Goal: Contribute content: Add original content to the website for others to see

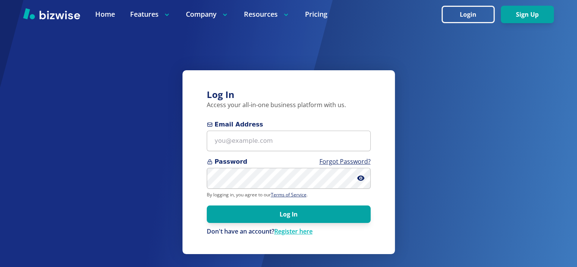
type input "[EMAIL_ADDRESS][DOMAIN_NAME]"
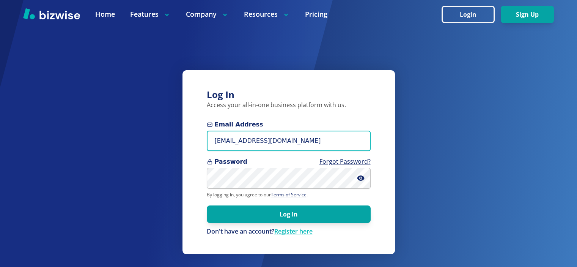
click at [300, 132] on input "[EMAIL_ADDRESS][DOMAIN_NAME]" at bounding box center [289, 141] width 164 height 21
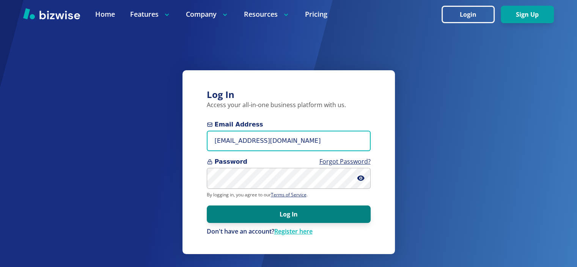
scroll to position [88, 0]
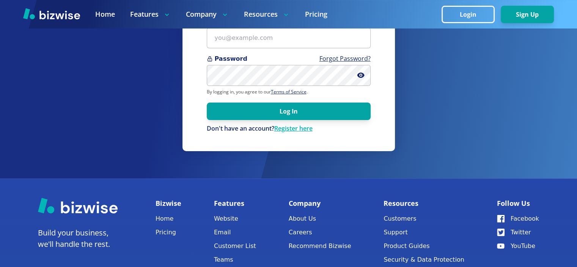
click at [281, 65] on div "Password Forgot Password?" at bounding box center [289, 69] width 164 height 31
type input "[EMAIL_ADDRESS][DOMAIN_NAME]"
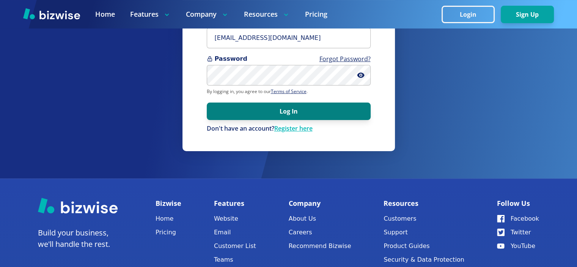
click at [311, 109] on button "Log In" at bounding box center [289, 111] width 164 height 17
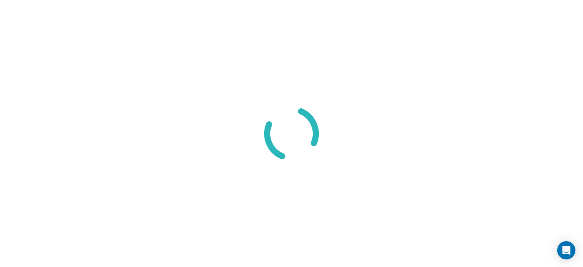
click at [228, 131] on div at bounding box center [291, 133] width 583 height 267
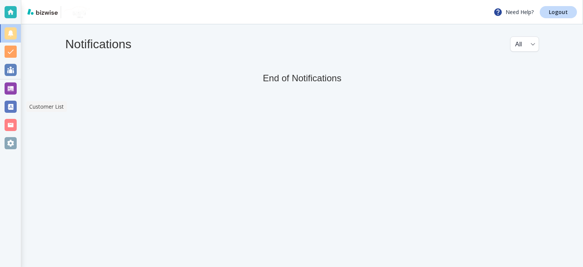
click at [6, 114] on div at bounding box center [10, 107] width 21 height 18
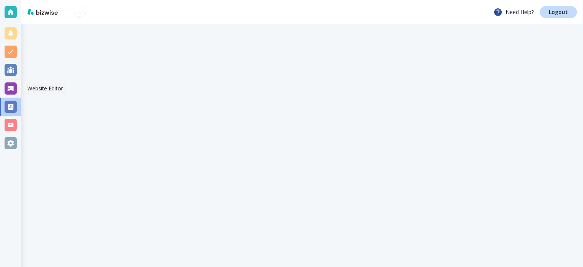
click at [14, 88] on div at bounding box center [11, 88] width 12 height 12
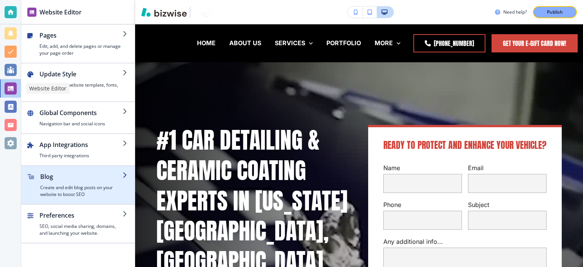
click at [44, 181] on div "button" at bounding box center [81, 182] width 82 height 3
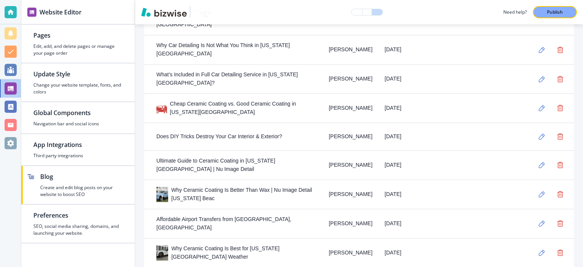
scroll to position [369, 0]
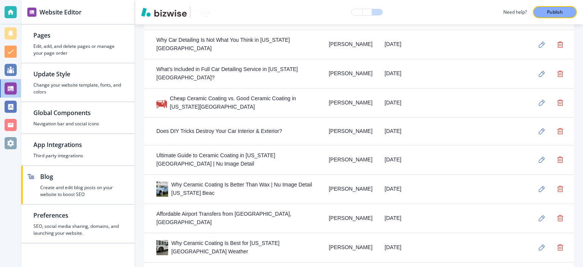
click at [303, 185] on div "Why Ceramic Coating Is Better Than Wax | Nu Image Detail Virginia Beac" at bounding box center [236, 189] width 160 height 17
click at [539, 190] on icon "button" at bounding box center [542, 189] width 6 height 6
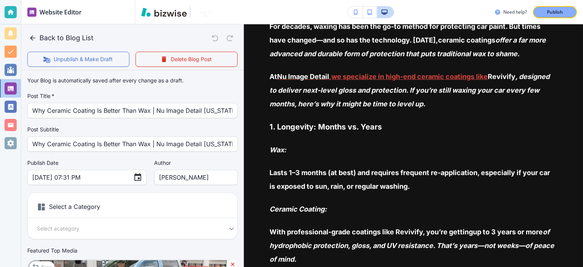
scroll to position [153, 0]
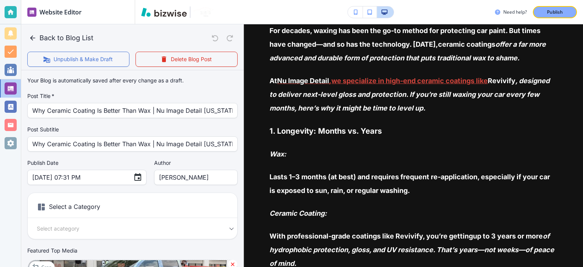
click at [381, 126] on span "1. Longevity: Months vs. Years" at bounding box center [326, 130] width 112 height 9
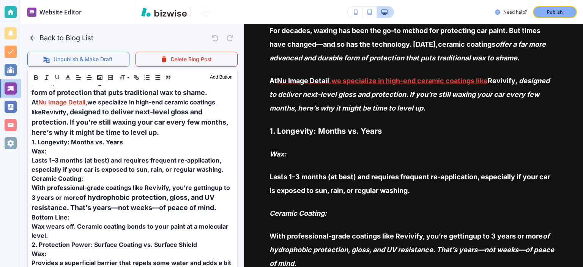
scroll to position [283, 0]
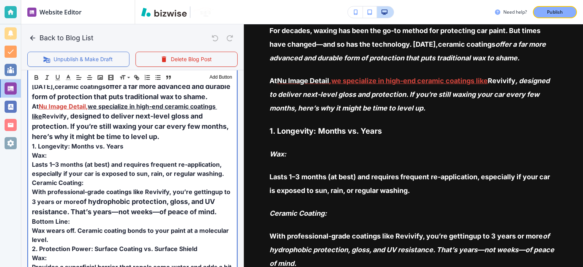
drag, startPoint x: 128, startPoint y: 156, endPoint x: 30, endPoint y: 158, distance: 98.0
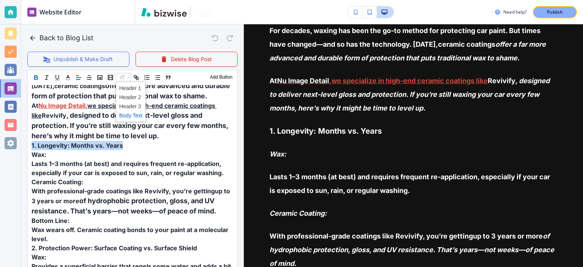
scroll to position [283, 0]
click at [137, 95] on span at bounding box center [130, 97] width 23 height 9
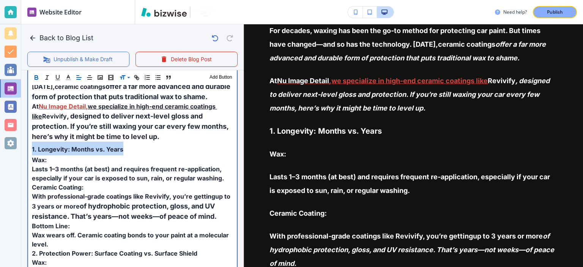
scroll to position [284, 0]
click at [155, 153] on p "1. Longevity: Months vs. Years" at bounding box center [132, 148] width 201 height 14
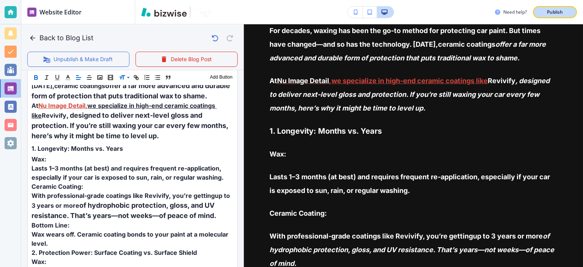
click at [558, 12] on p "Publish" at bounding box center [555, 12] width 16 height 7
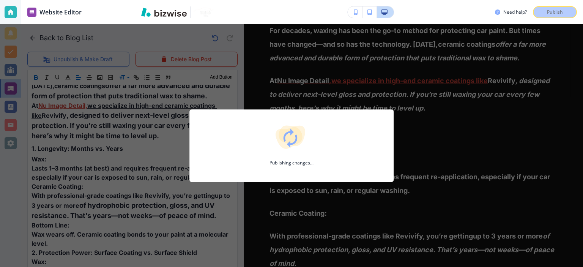
scroll to position [283, 0]
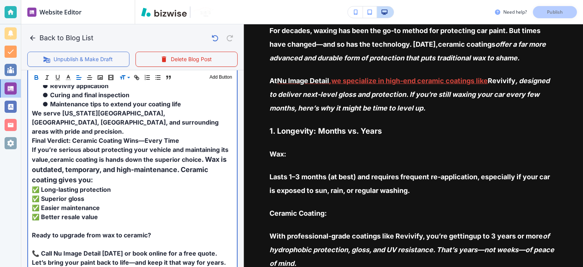
scroll to position [1245, 0]
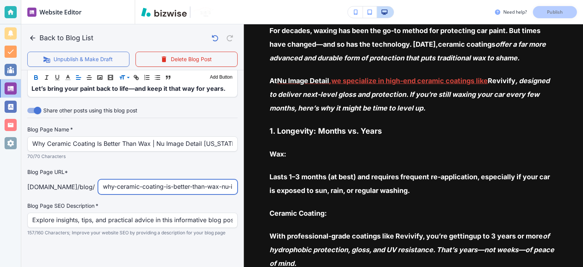
click at [153, 185] on input "why-ceramic-coating-is-better-than-wax-nu-image-detail-virginia-beach" at bounding box center [168, 187] width 130 height 14
